Goal: Browse casually

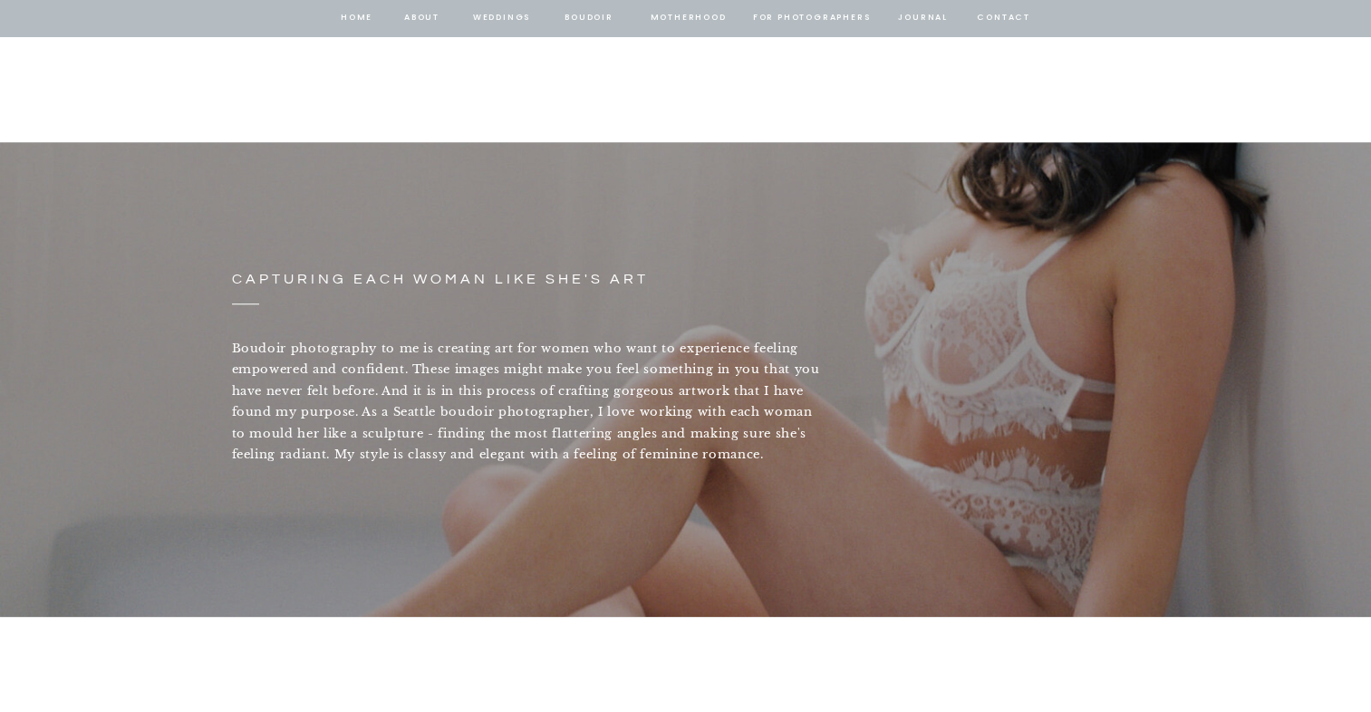
scroll to position [1540, 0]
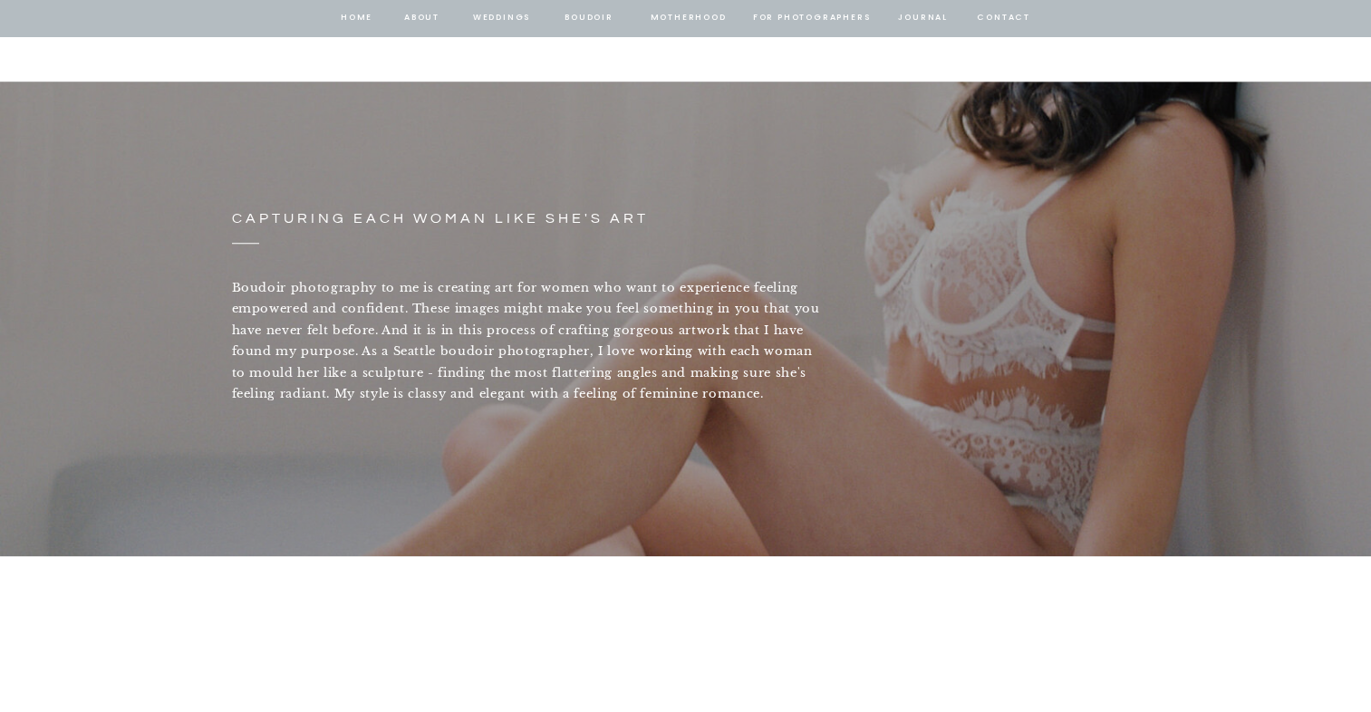
drag, startPoint x: 852, startPoint y: 197, endPoint x: 750, endPoint y: 176, distance: 104.5
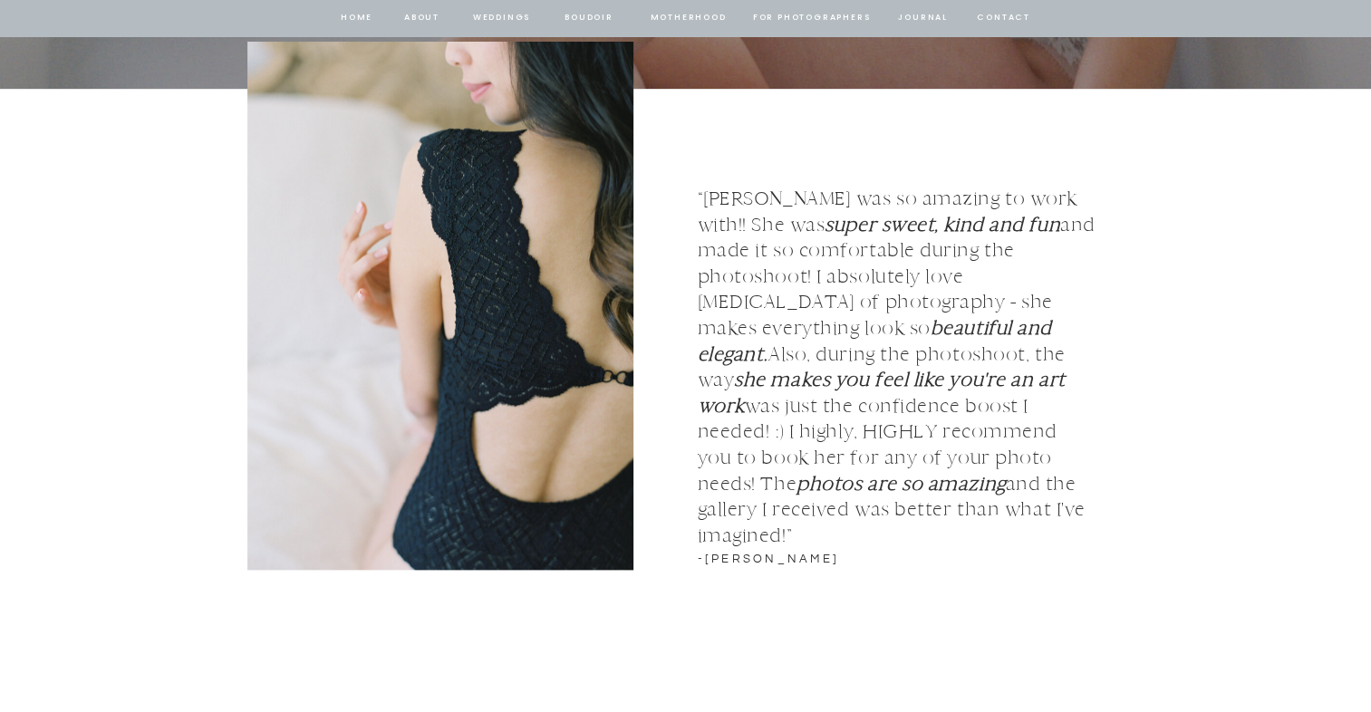
scroll to position [2084, 0]
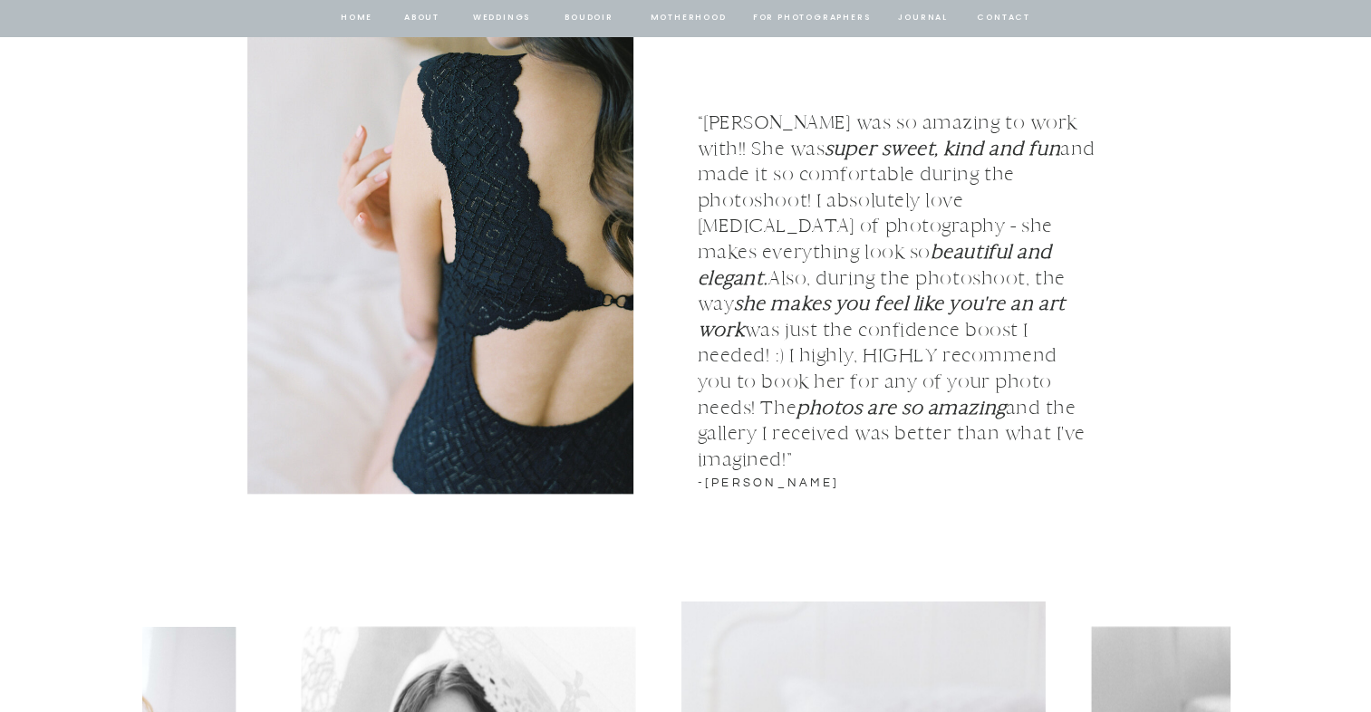
drag, startPoint x: 524, startPoint y: 180, endPoint x: 696, endPoint y: 87, distance: 195.8
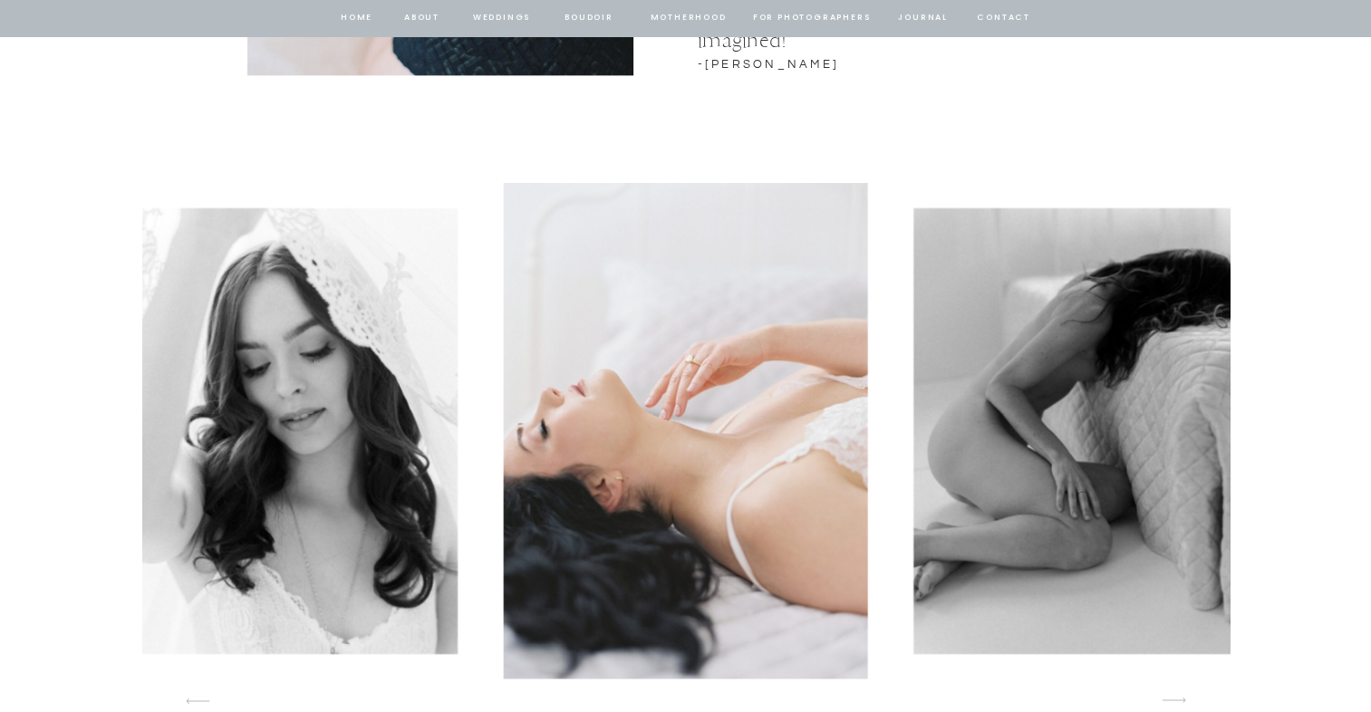
scroll to position [2536, 0]
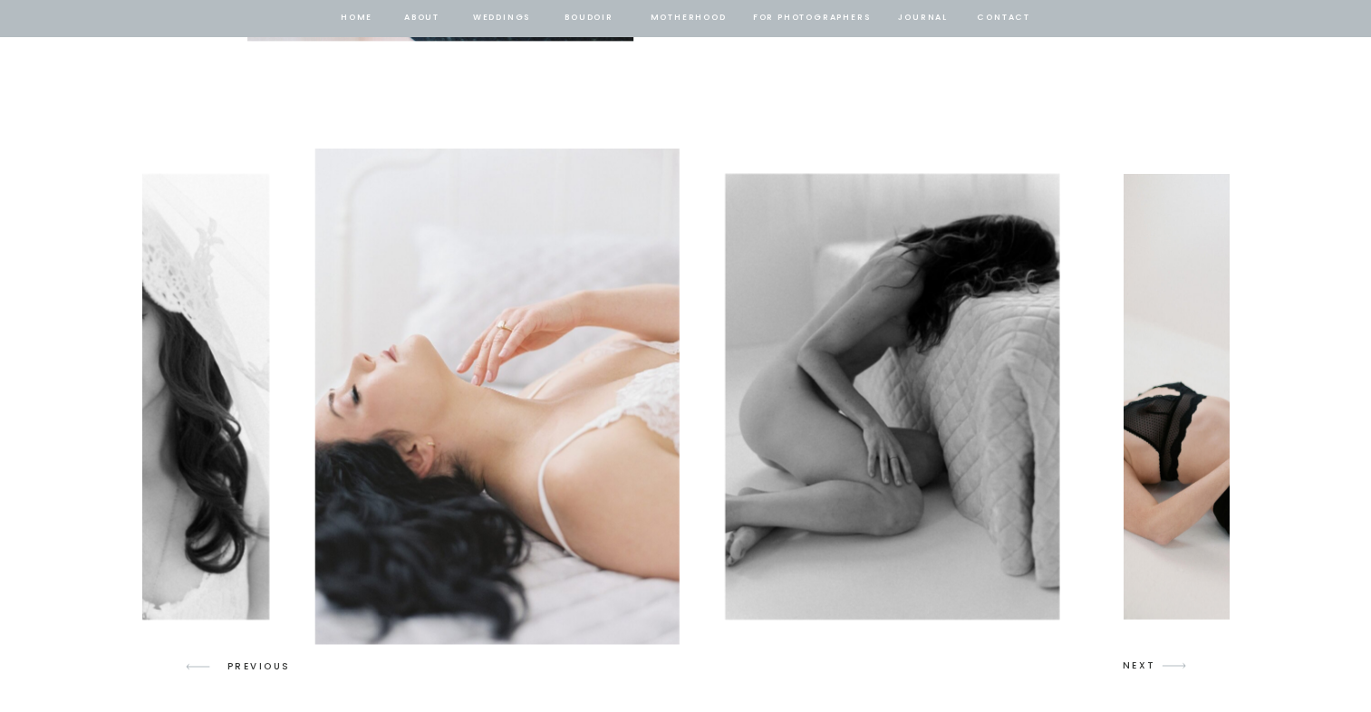
click at [553, 321] on img at bounding box center [496, 397] width 365 height 496
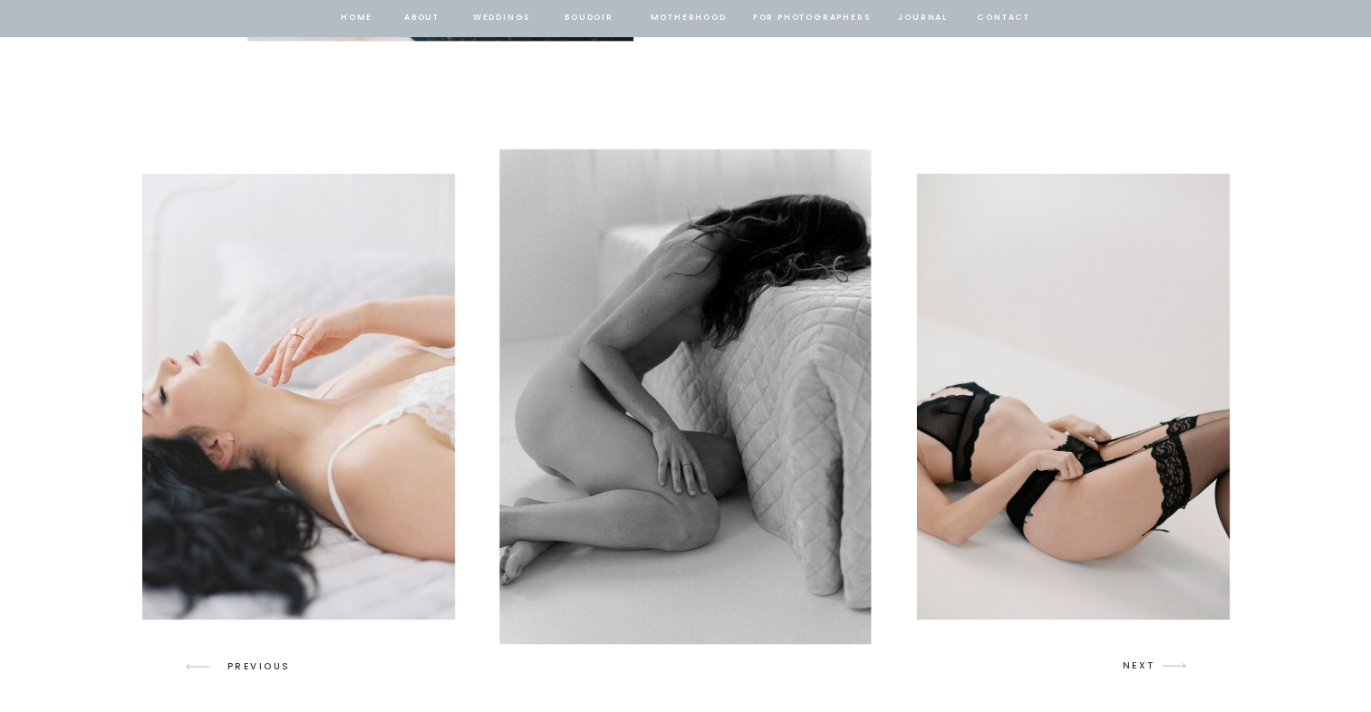
click at [641, 286] on img at bounding box center [684, 397] width 371 height 496
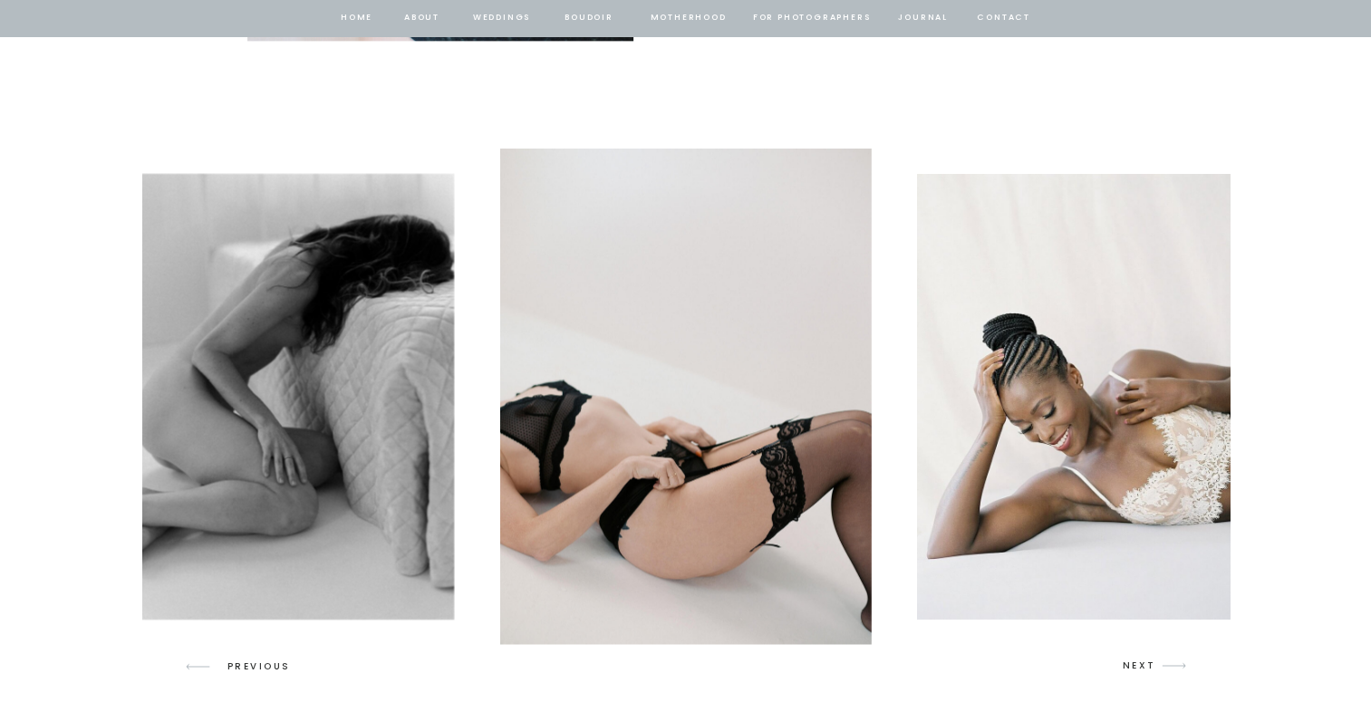
click at [587, 274] on img at bounding box center [685, 397] width 371 height 496
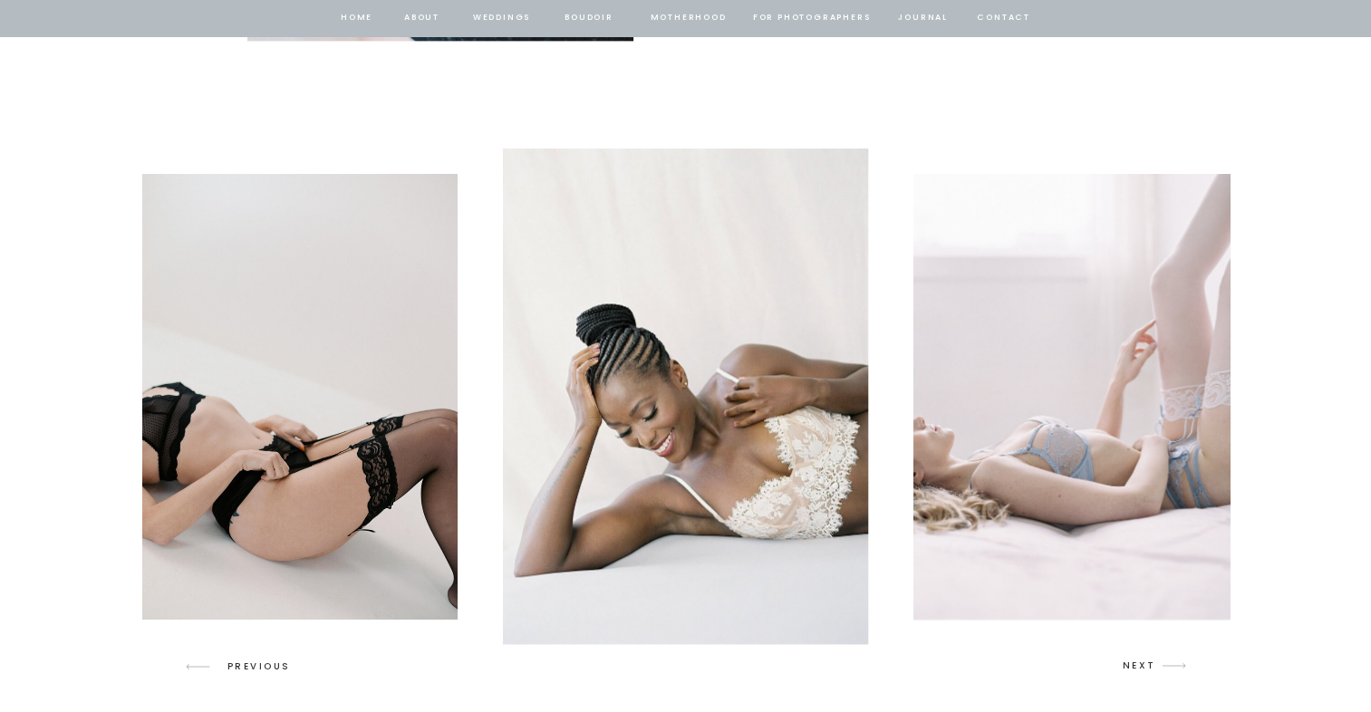
click at [605, 268] on img at bounding box center [686, 397] width 365 height 496
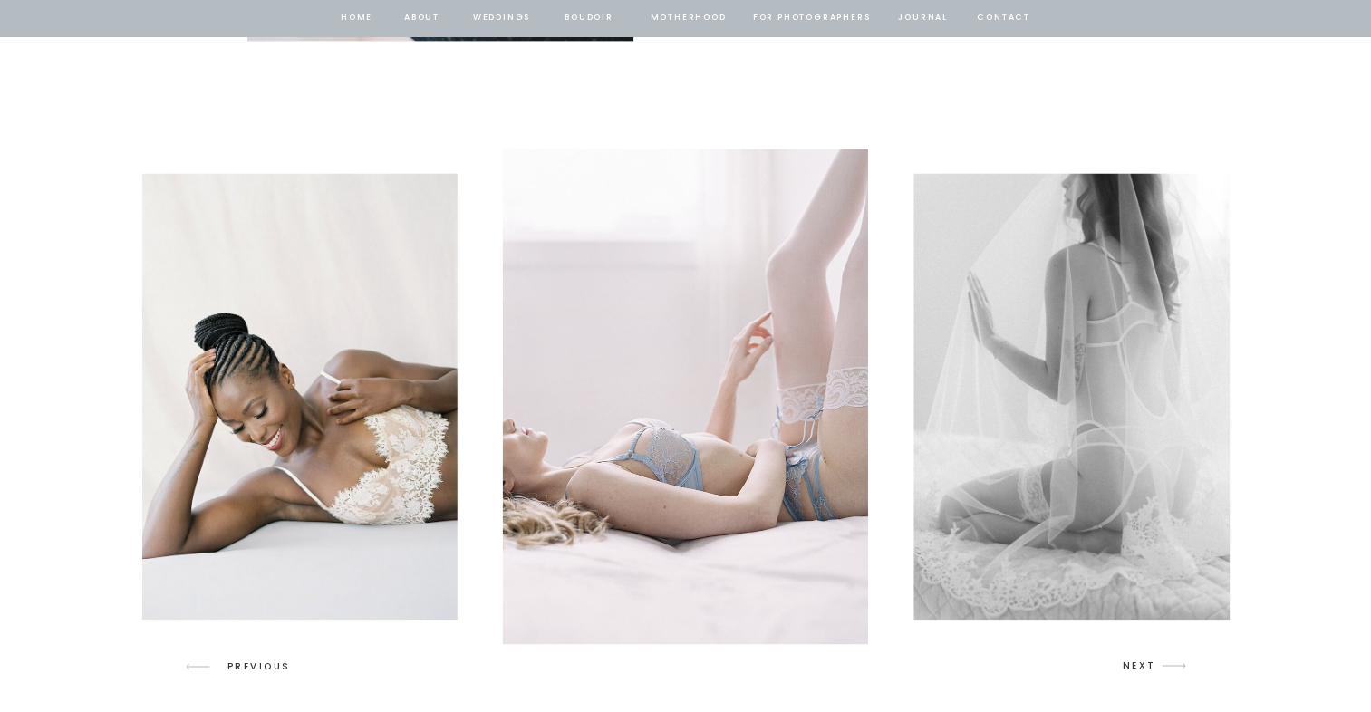
click at [621, 270] on img at bounding box center [685, 397] width 365 height 496
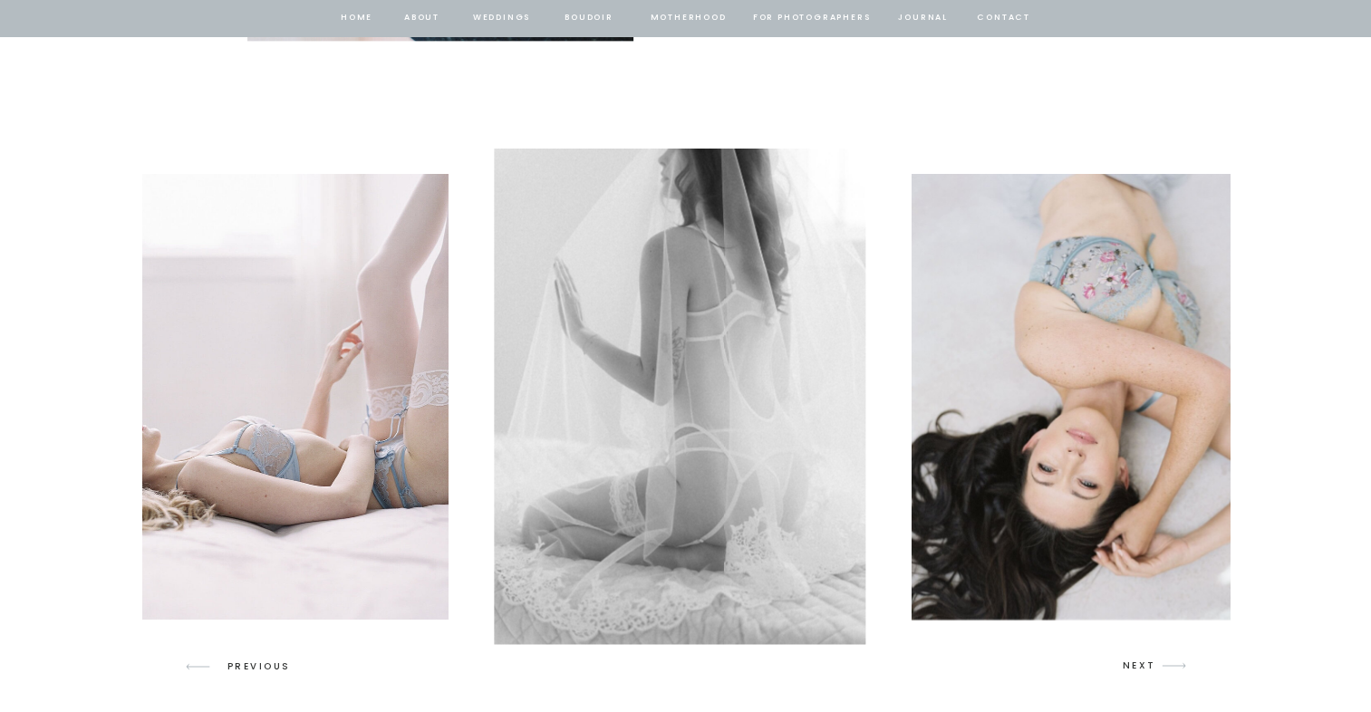
click at [676, 263] on img at bounding box center [679, 397] width 371 height 496
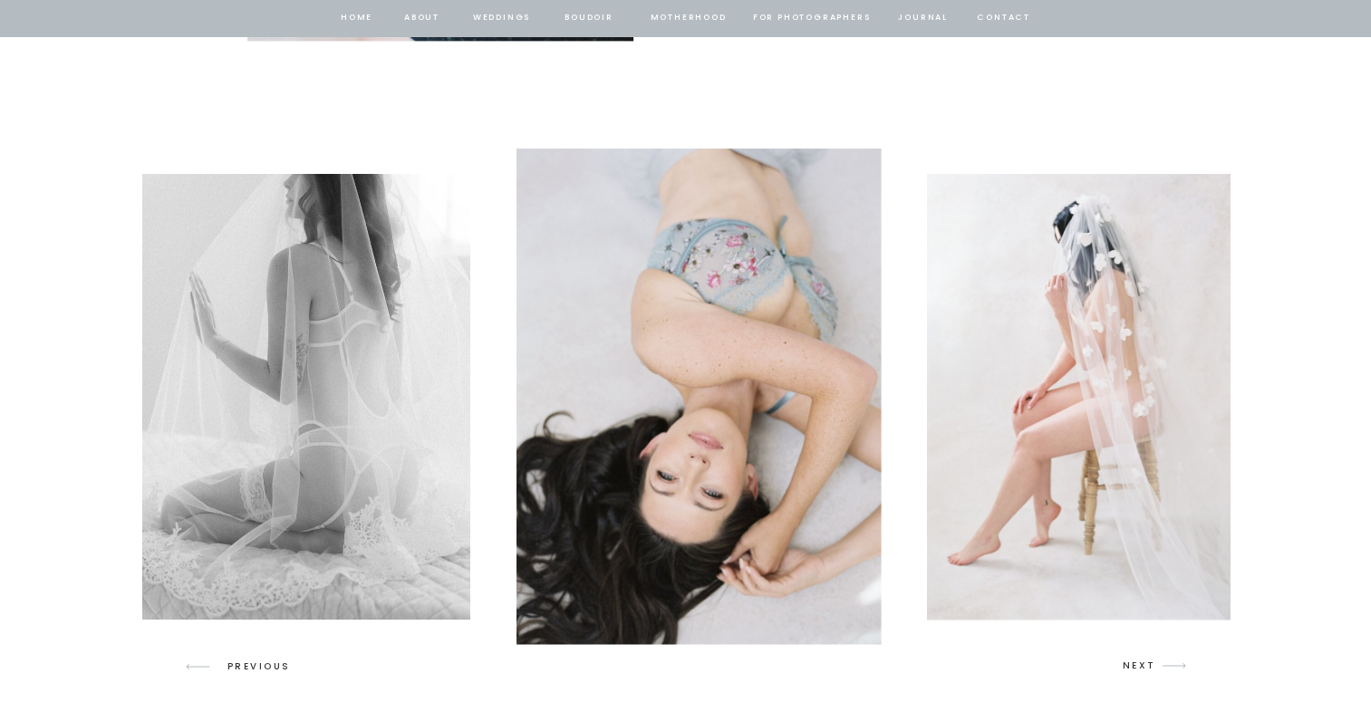
click at [650, 266] on img at bounding box center [698, 397] width 365 height 496
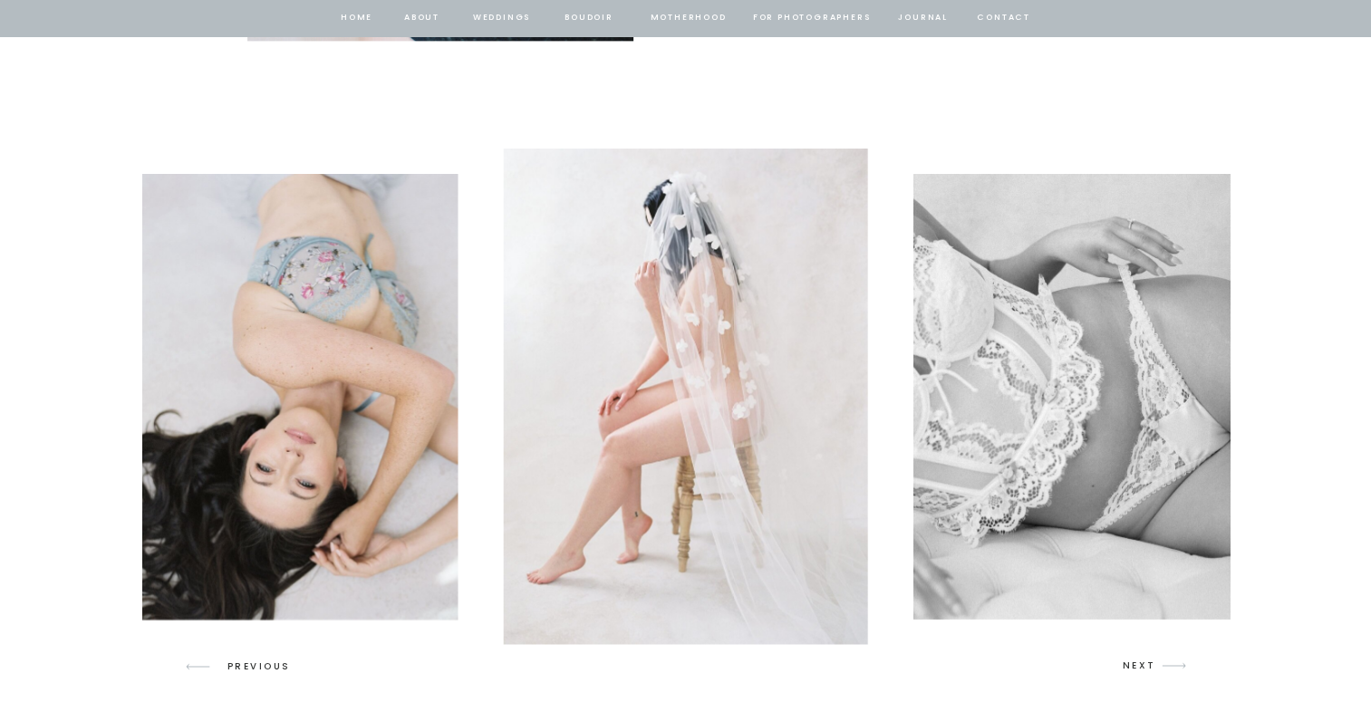
click at [655, 253] on img at bounding box center [685, 397] width 365 height 496
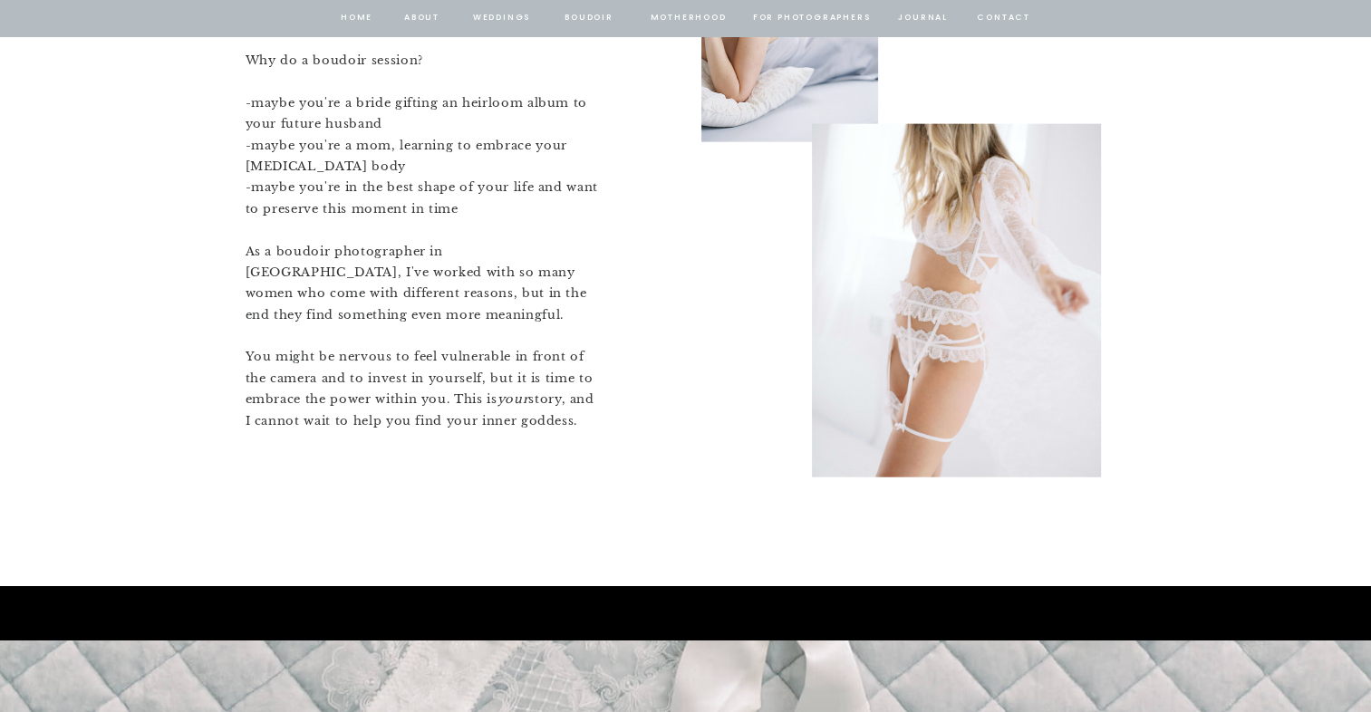
scroll to position [4258, 0]
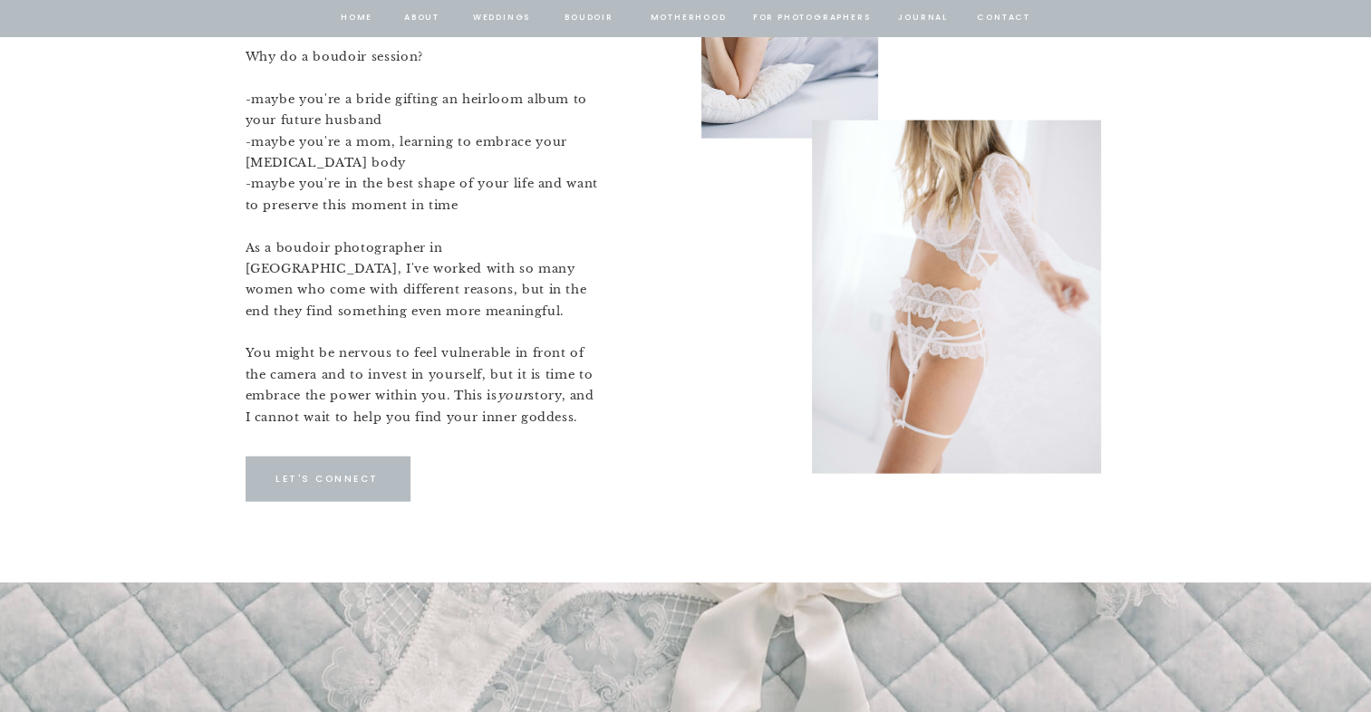
drag, startPoint x: 859, startPoint y: 244, endPoint x: 709, endPoint y: 244, distance: 149.5
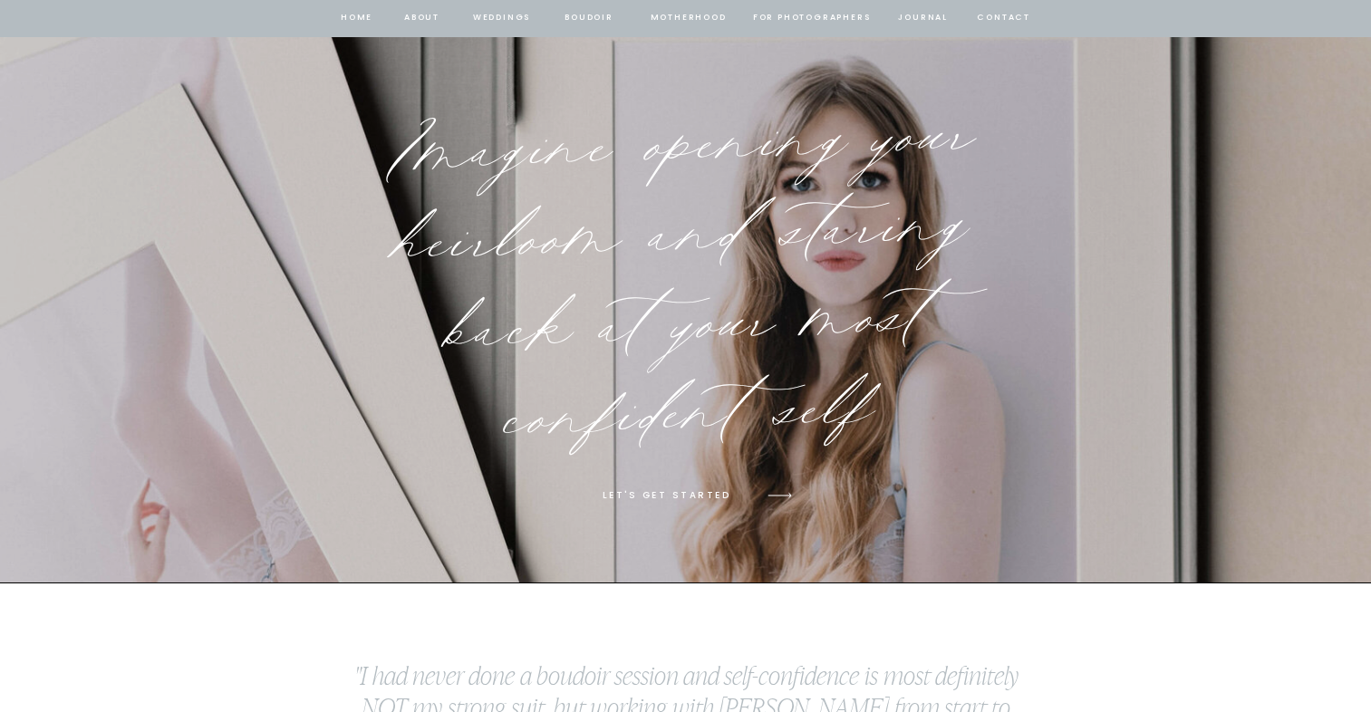
scroll to position [9512, 0]
